Goal: Find specific page/section: Find specific page/section

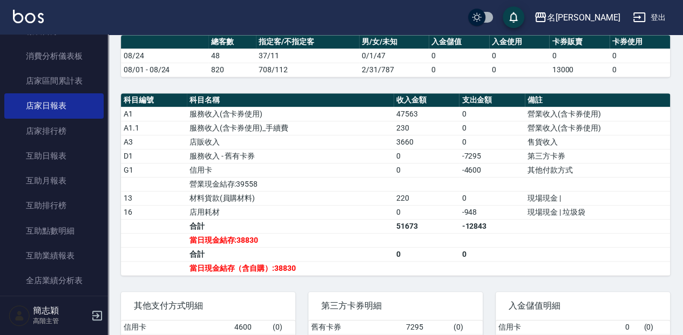
scroll to position [288, 0]
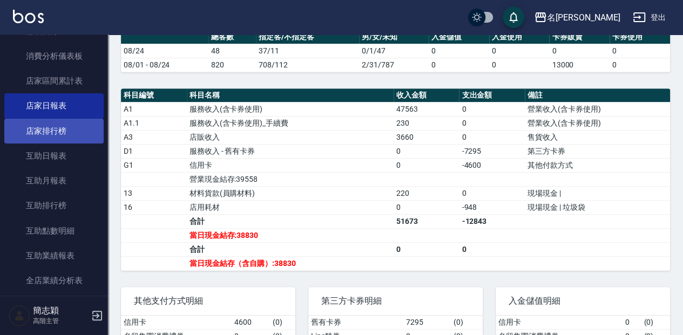
drag, startPoint x: 26, startPoint y: 136, endPoint x: 35, endPoint y: 131, distance: 10.4
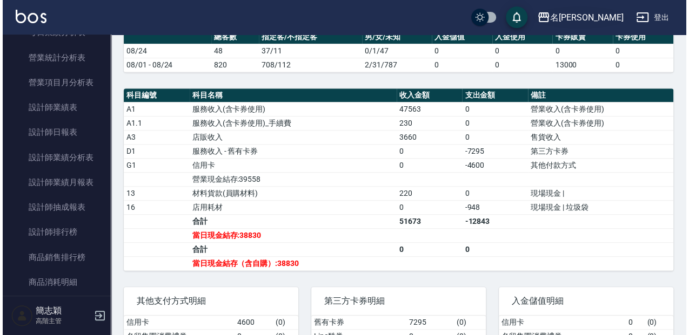
scroll to position [0, 0]
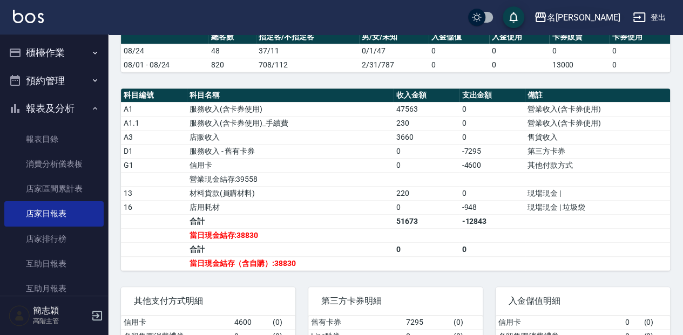
click at [547, 23] on icon "button" at bounding box center [540, 17] width 13 height 13
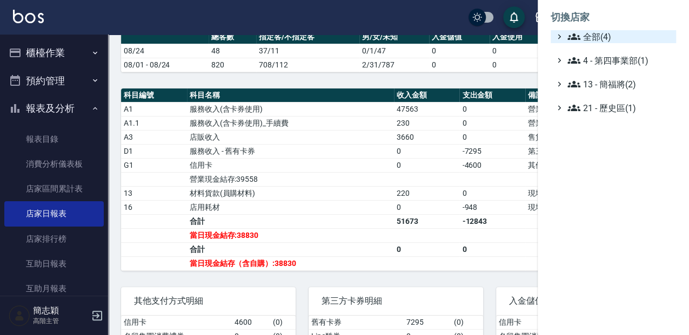
click at [572, 40] on icon at bounding box center [573, 36] width 13 height 6
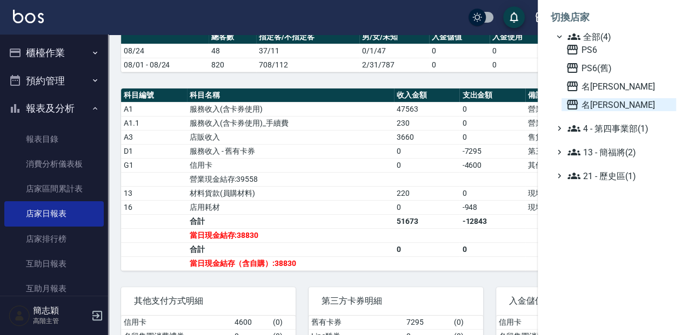
click at [569, 105] on icon at bounding box center [572, 105] width 11 height 10
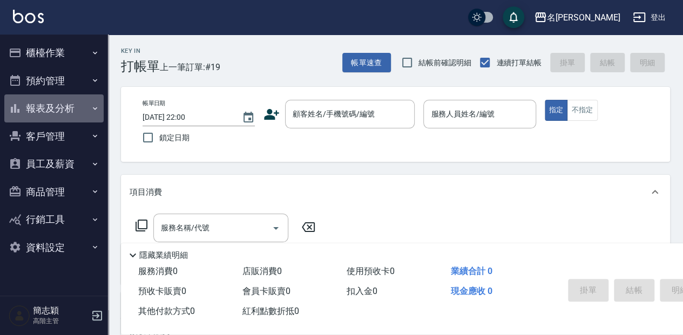
click at [93, 108] on icon "button" at bounding box center [95, 108] width 4 height 3
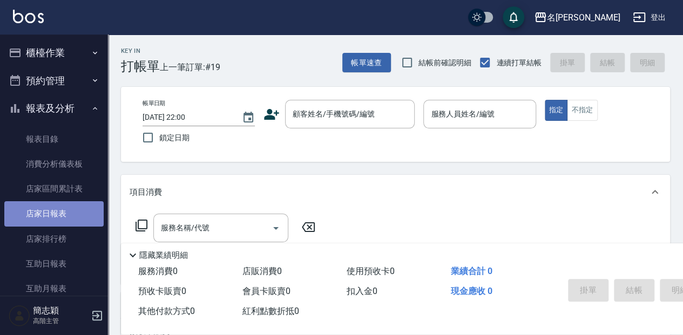
click at [59, 215] on link "店家日報表" at bounding box center [53, 213] width 99 height 25
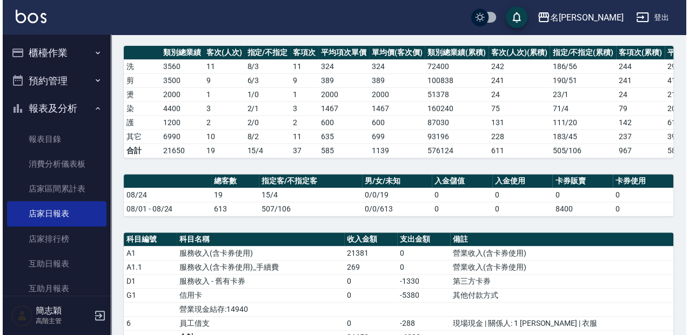
scroll to position [108, 0]
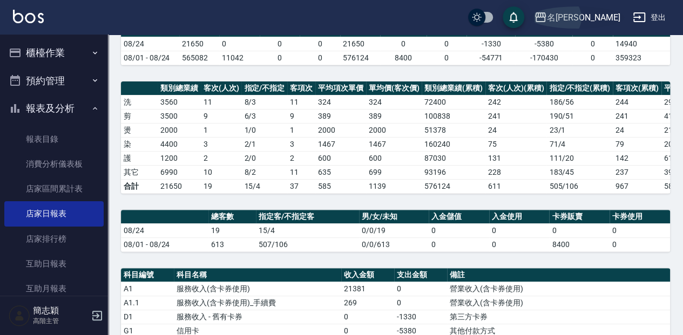
click at [546, 14] on icon "button" at bounding box center [540, 17] width 11 height 10
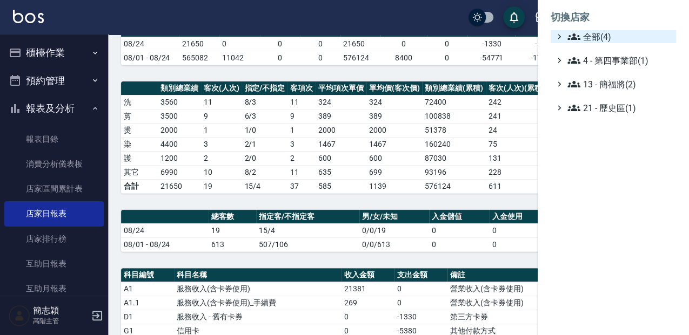
click at [567, 34] on icon at bounding box center [573, 36] width 13 height 13
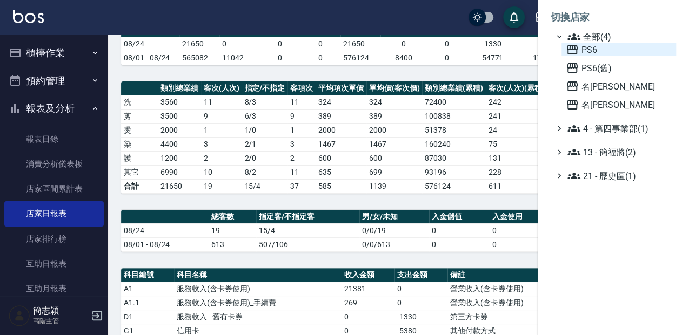
click at [573, 43] on icon at bounding box center [572, 49] width 13 height 13
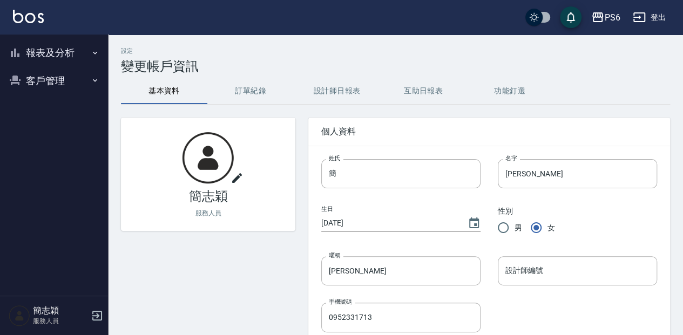
click at [95, 53] on icon "button" at bounding box center [95, 52] width 4 height 3
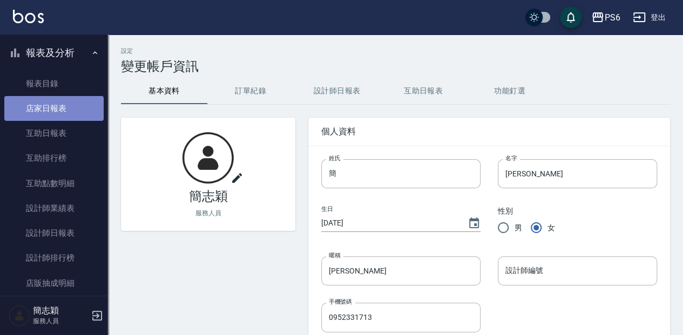
click at [57, 111] on link "店家日報表" at bounding box center [53, 108] width 99 height 25
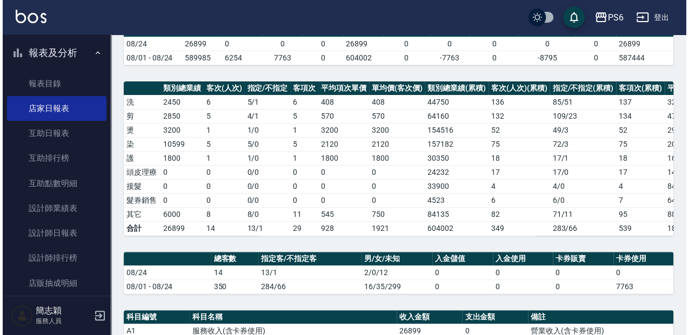
scroll to position [72, 0]
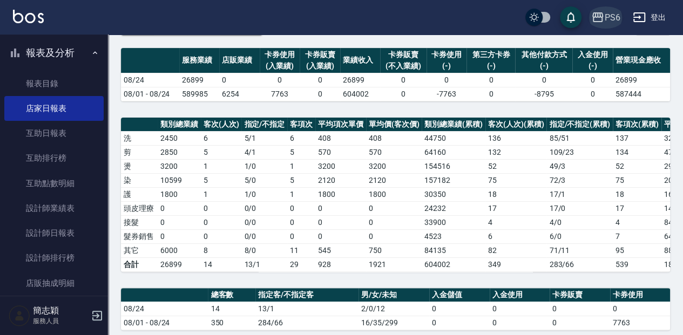
click at [601, 15] on icon "button" at bounding box center [598, 17] width 11 height 10
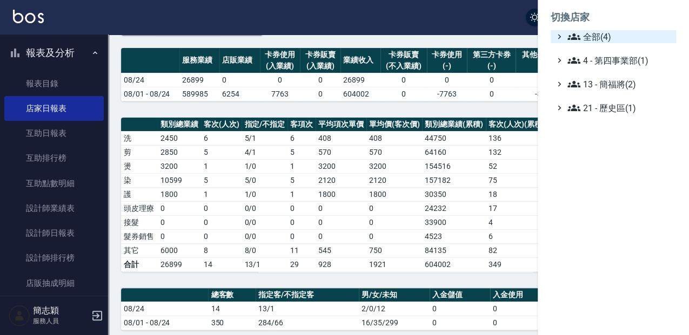
click at [583, 33] on span "全部(4)" at bounding box center [619, 36] width 104 height 13
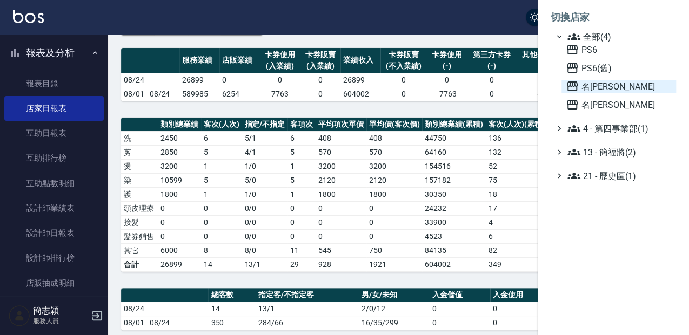
click at [573, 87] on icon at bounding box center [572, 86] width 13 height 13
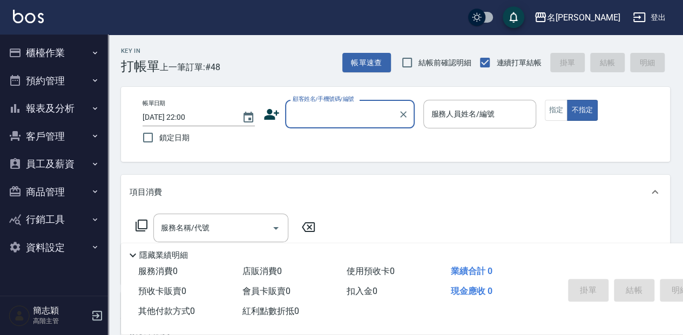
click at [96, 53] on icon "button" at bounding box center [95, 52] width 4 height 3
